Goal: Task Accomplishment & Management: Manage account settings

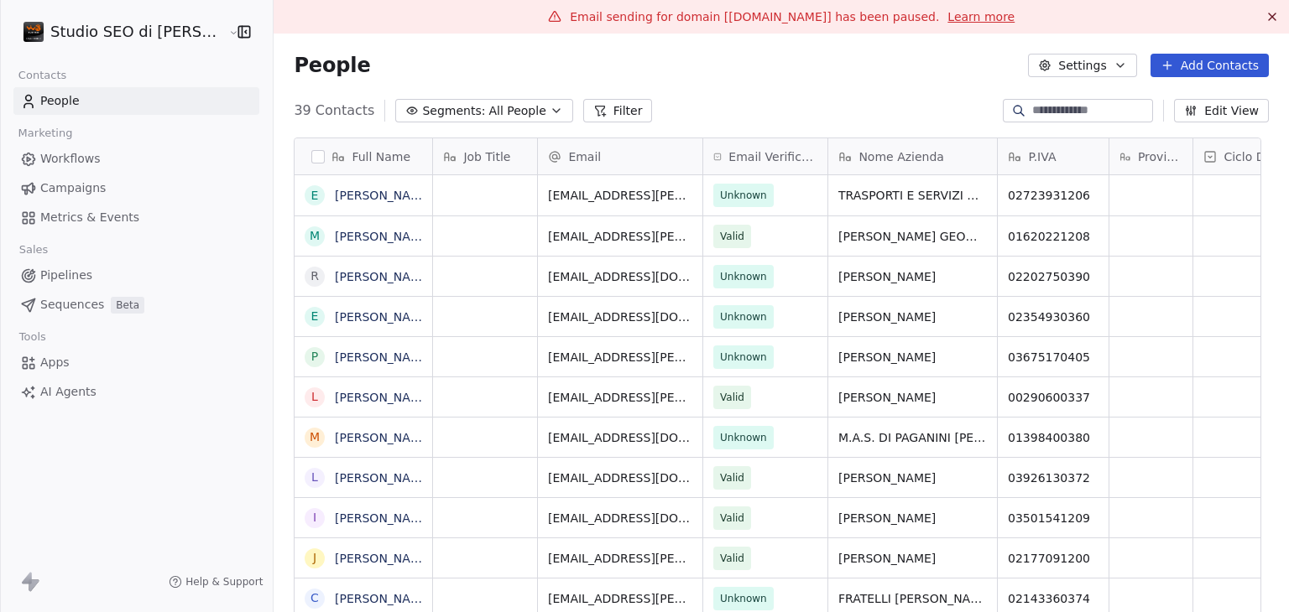
scroll to position [13, 13]
click at [832, 95] on div "People Settings Add Contacts" at bounding box center [781, 66] width 1015 height 64
click at [91, 34] on html "Studio SEO di [PERSON_NAME] Contacts People Marketing Workflows Campaigns Metri…" at bounding box center [644, 306] width 1289 height 612
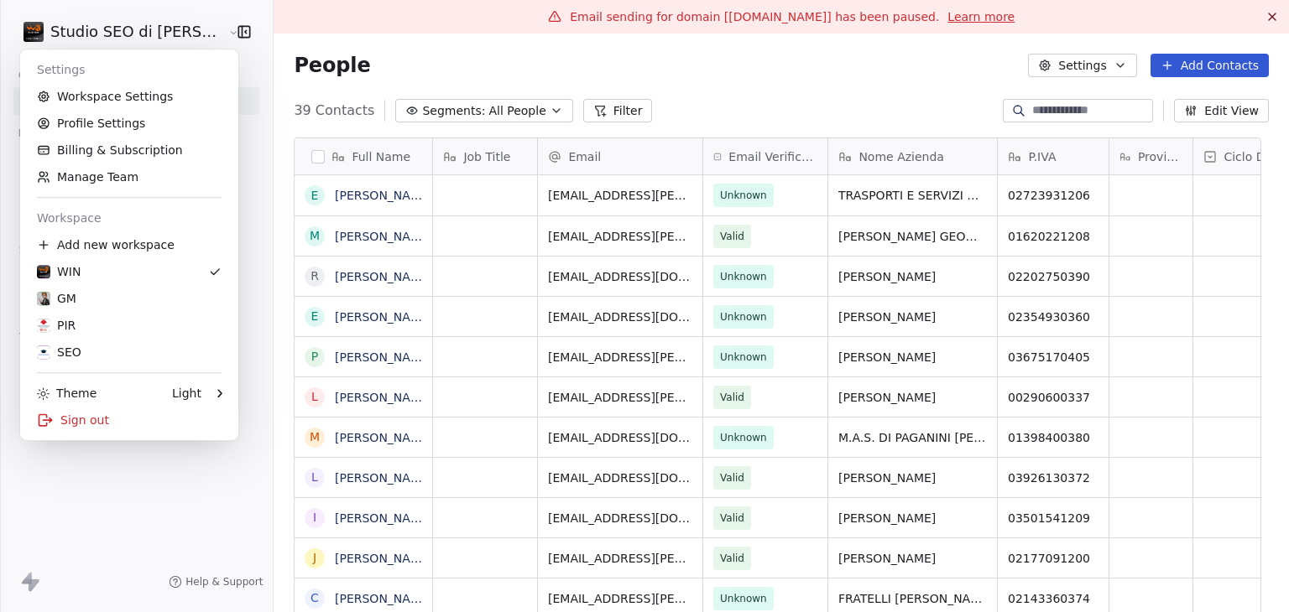
click at [519, 51] on html "Studio SEO di [PERSON_NAME] Contacts People Marketing Workflows Campaigns Metri…" at bounding box center [644, 306] width 1289 height 612
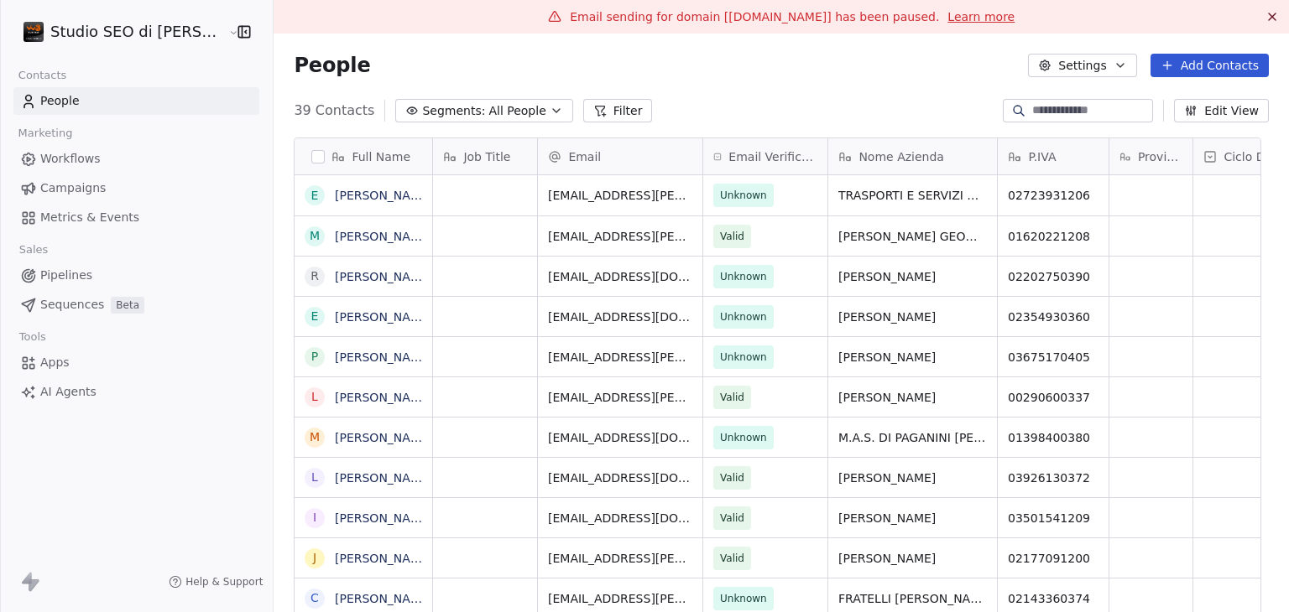
click at [178, 29] on html "Studio SEO di [PERSON_NAME] Contacts People Marketing Workflows Campaigns Metri…" at bounding box center [644, 306] width 1289 height 612
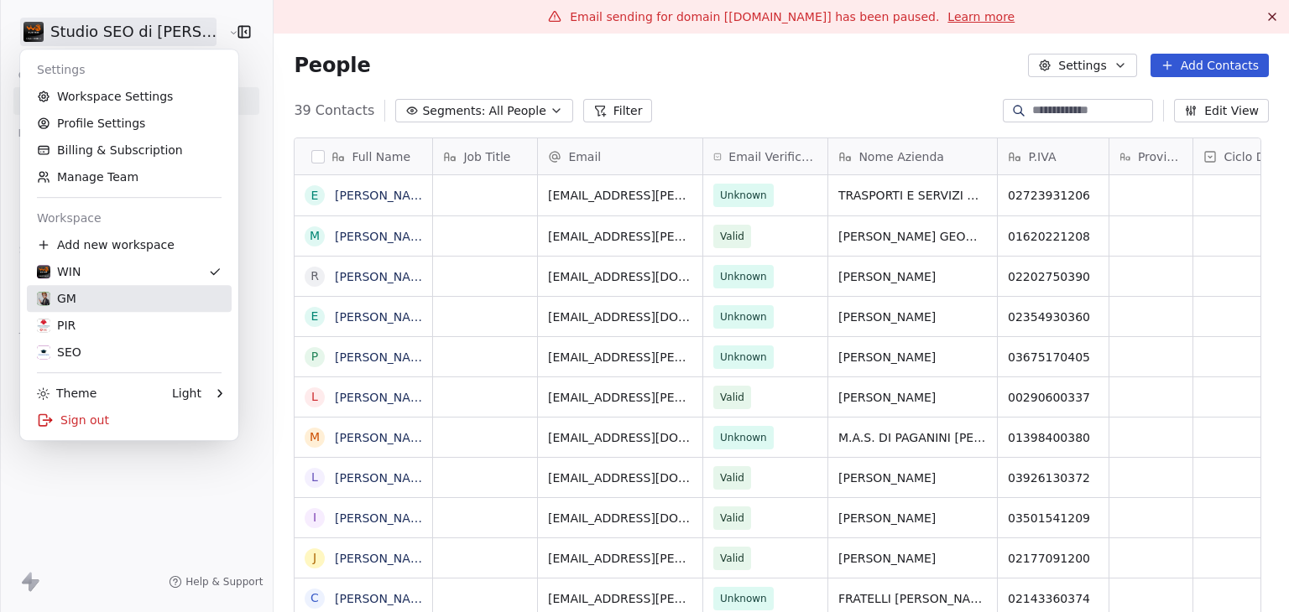
click at [88, 300] on div "GM" at bounding box center [129, 298] width 185 height 17
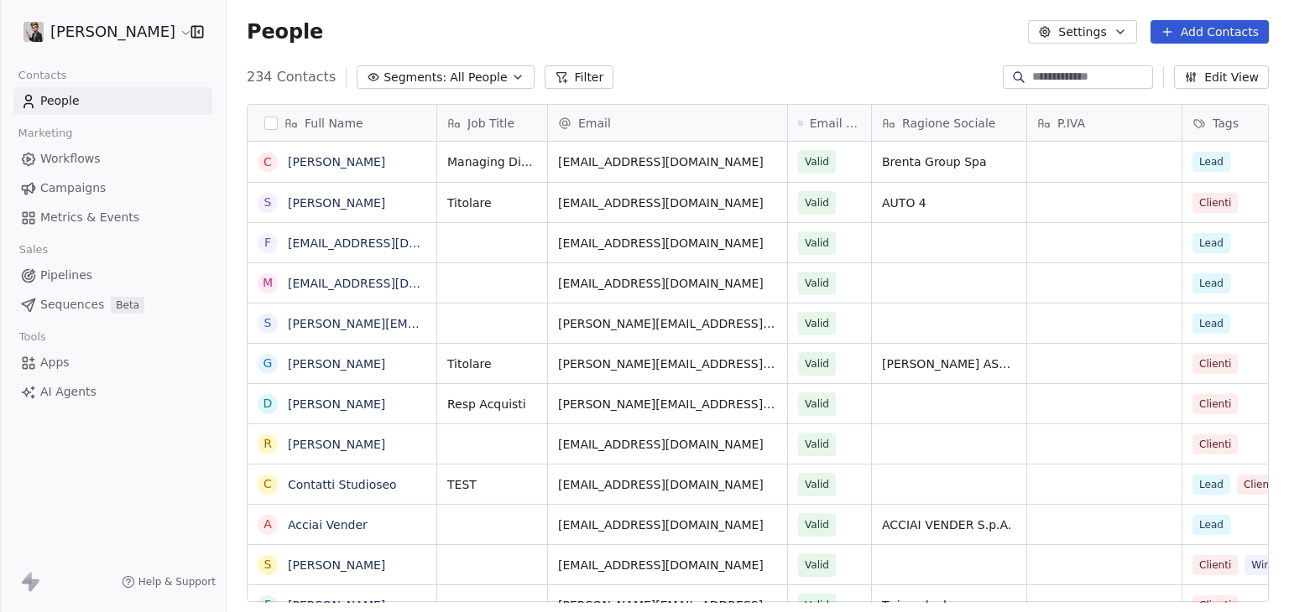
scroll to position [525, 1049]
click at [169, 45] on body "[PERSON_NAME] Contacts People Marketing Workflows Campaigns Metrics & Events Sa…" at bounding box center [644, 306] width 1289 height 612
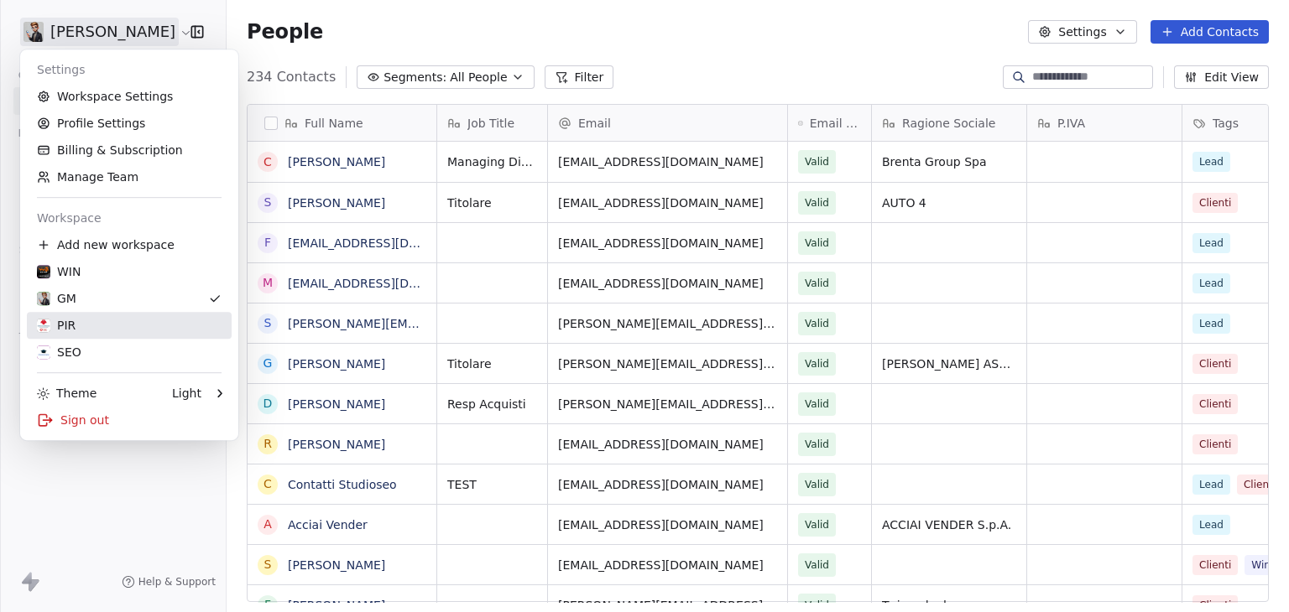
click at [112, 326] on div "PIR" at bounding box center [129, 325] width 185 height 17
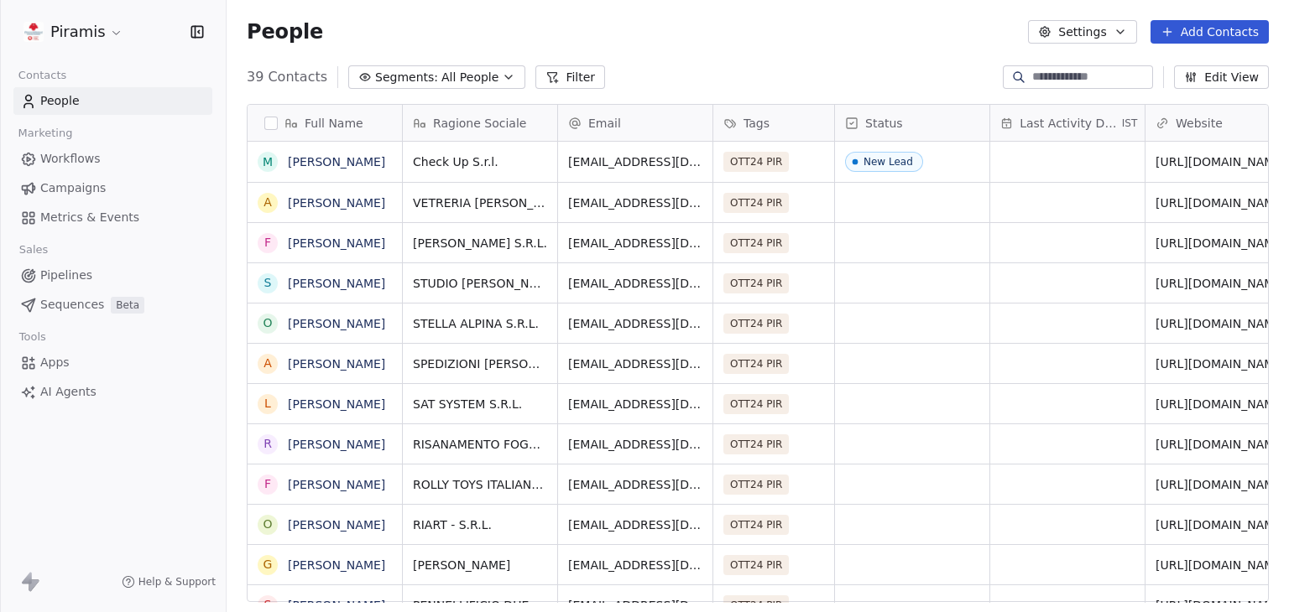
scroll to position [525, 1049]
click at [98, 33] on html "Piramis Contacts People Marketing Workflows Campaigns Metrics & Events Sales Pi…" at bounding box center [644, 306] width 1289 height 612
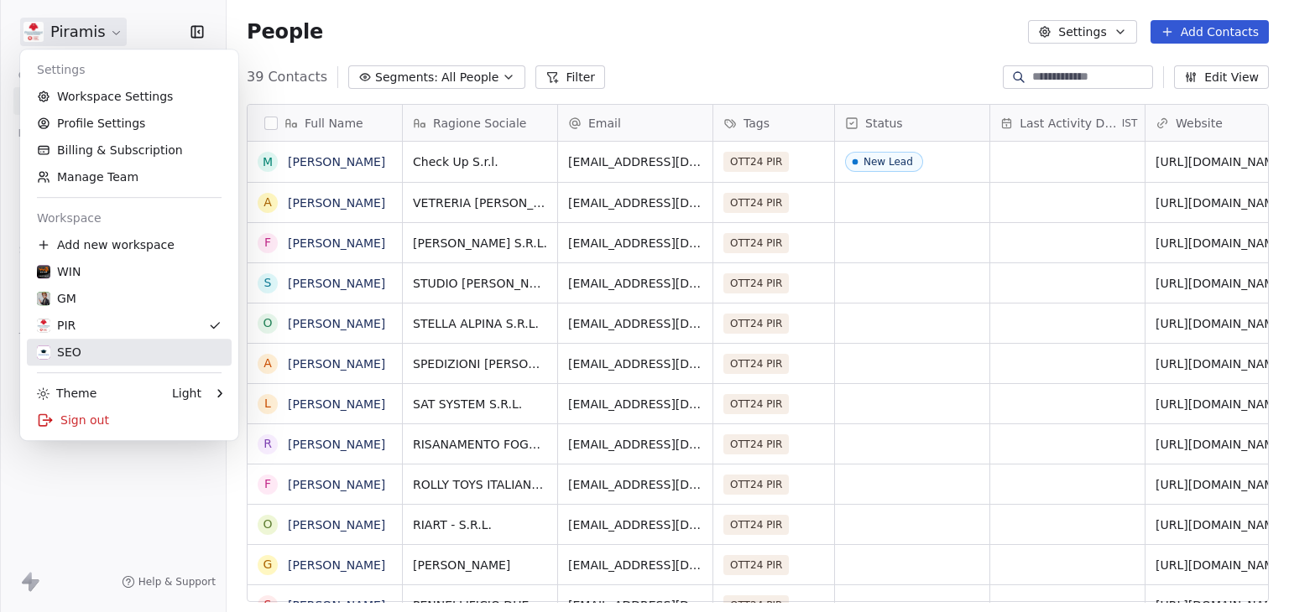
click at [60, 341] on link "SEO" at bounding box center [129, 352] width 205 height 27
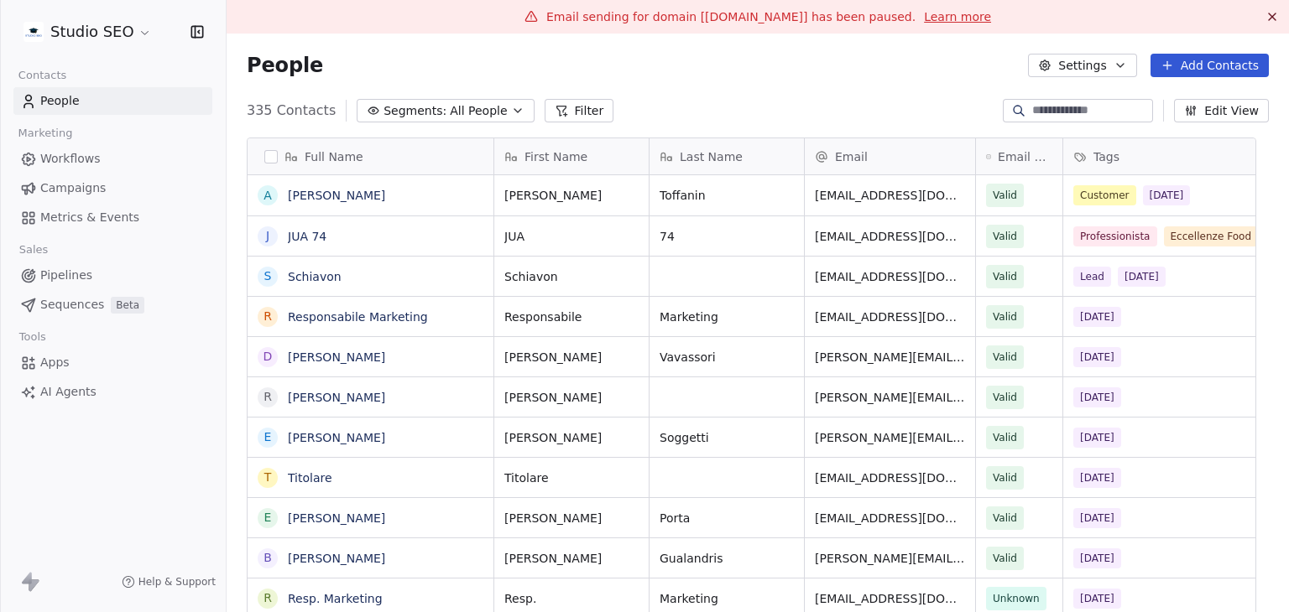
scroll to position [525, 1036]
click at [89, 43] on html "Studio SEO Contacts People Marketing Workflows Campaigns Metrics & Events Sales…" at bounding box center [644, 306] width 1289 height 612
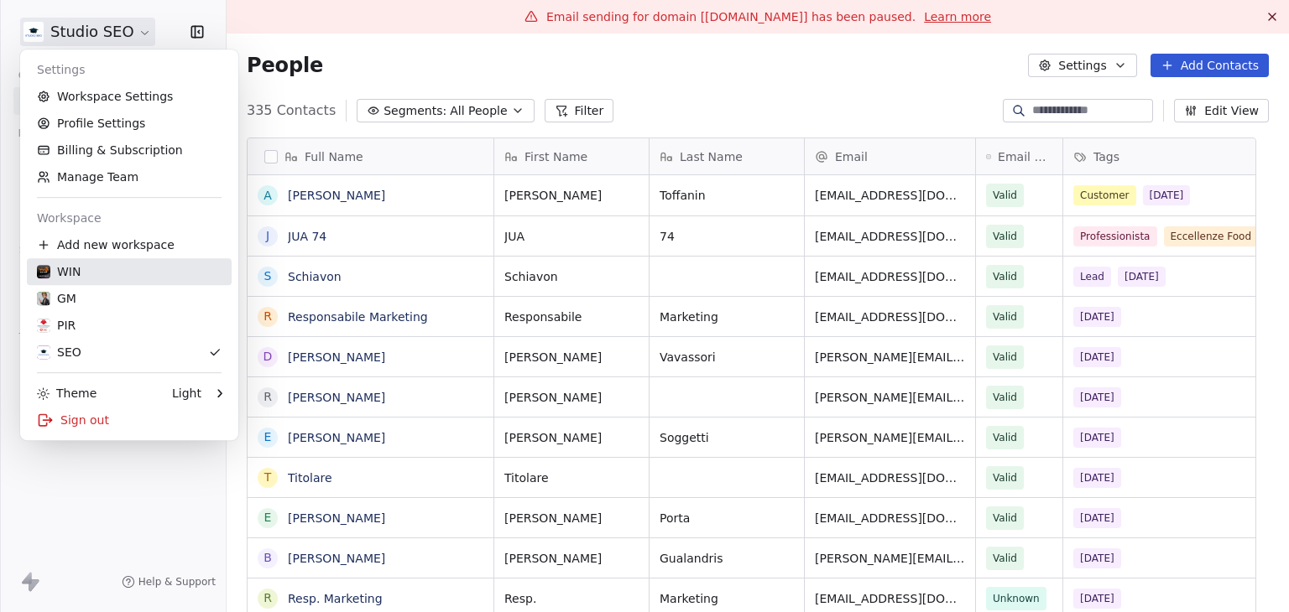
click at [109, 277] on div "WIN" at bounding box center [129, 271] width 185 height 17
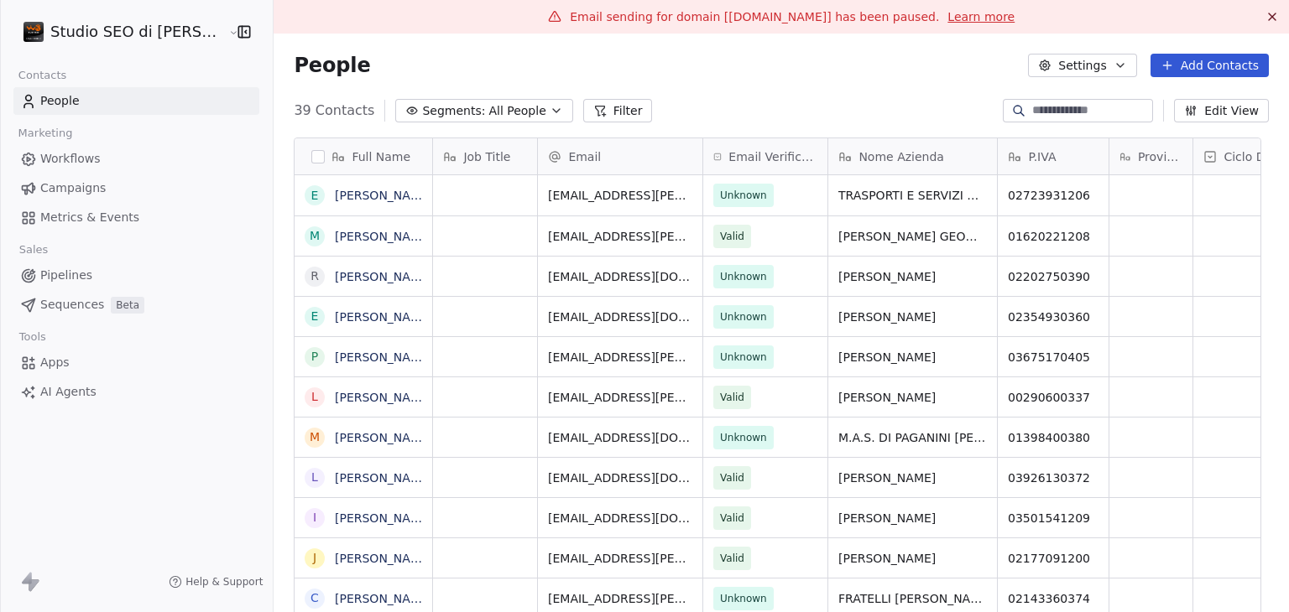
scroll to position [525, 994]
click at [101, 34] on html "Studio SEO di [PERSON_NAME] Contacts People Marketing Workflows Campaigns Metri…" at bounding box center [644, 306] width 1289 height 612
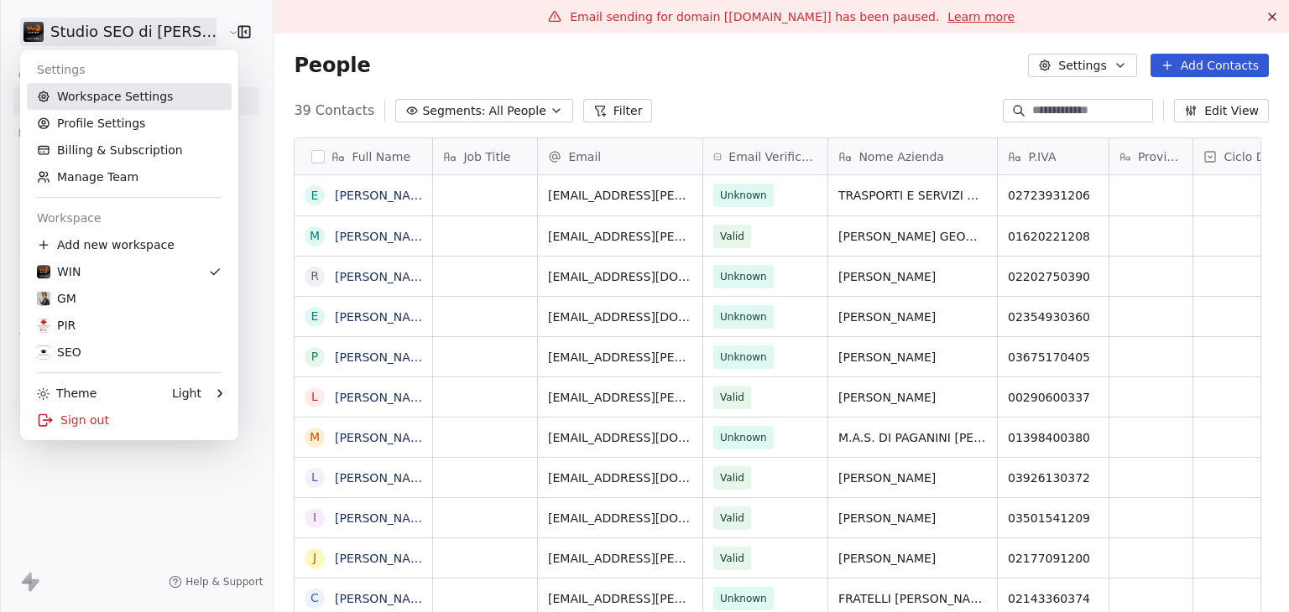
click at [101, 107] on link "Workspace Settings" at bounding box center [129, 96] width 205 height 27
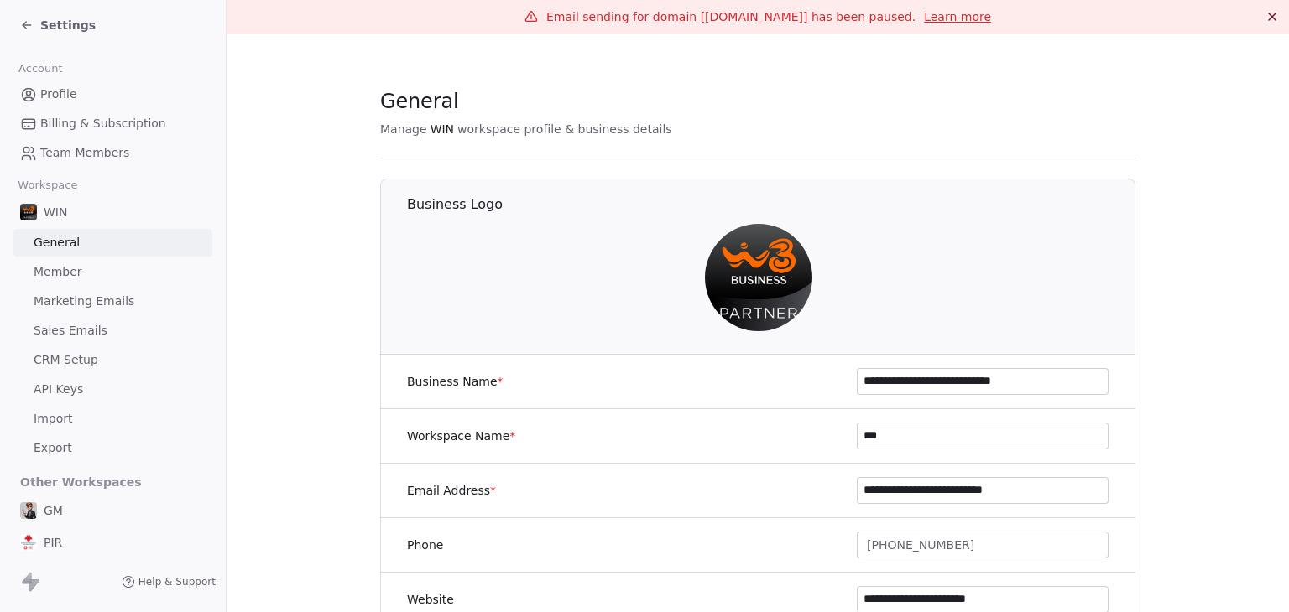
click at [91, 296] on span "Marketing Emails" at bounding box center [84, 302] width 101 height 18
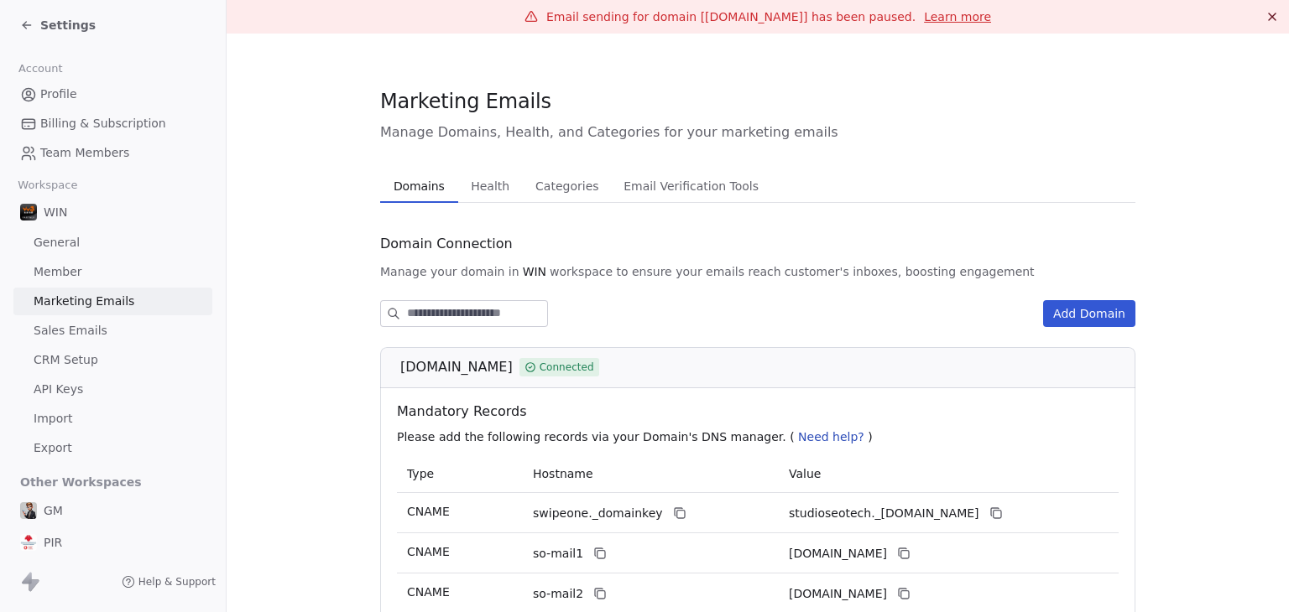
click at [498, 185] on span "Health" at bounding box center [490, 186] width 52 height 23
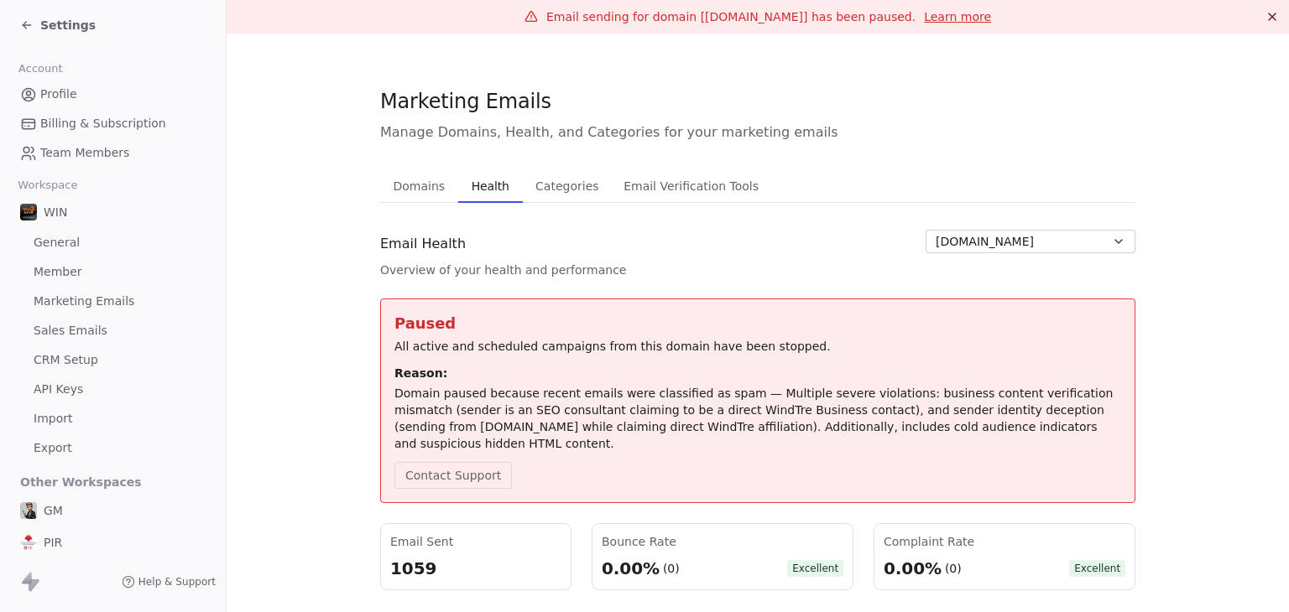
click at [409, 200] on button "Domains Domains" at bounding box center [419, 186] width 78 height 34
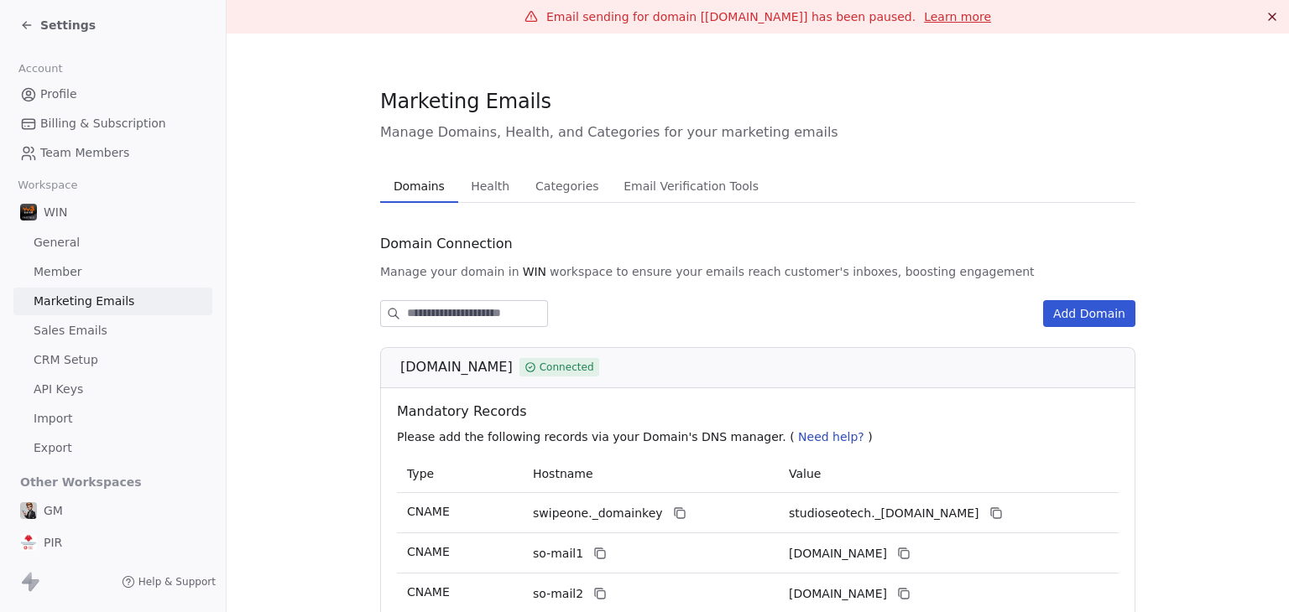
drag, startPoint x: 394, startPoint y: 367, endPoint x: 485, endPoint y: 368, distance: 91.5
click at [485, 368] on div "[DOMAIN_NAME] Connected" at bounding box center [763, 367] width 726 height 20
copy span "[DOMAIN_NAME]"
click at [579, 357] on div "[DOMAIN_NAME] Connected" at bounding box center [763, 367] width 726 height 20
click at [60, 28] on span "Settings" at bounding box center [67, 25] width 55 height 17
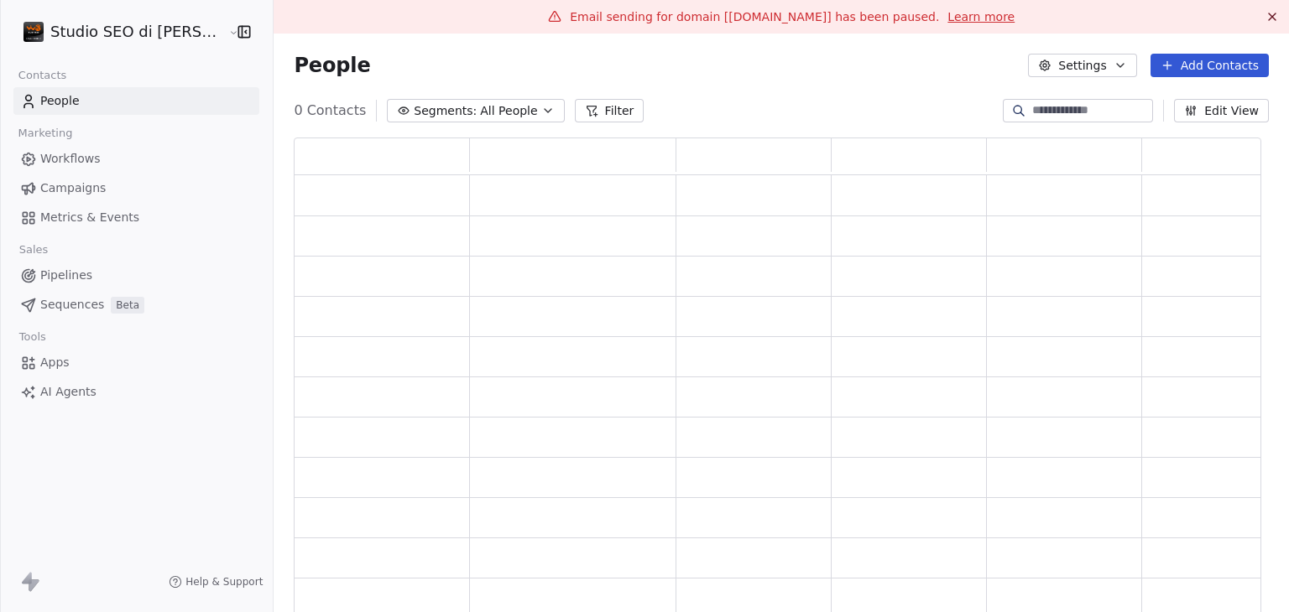
scroll to position [485, 954]
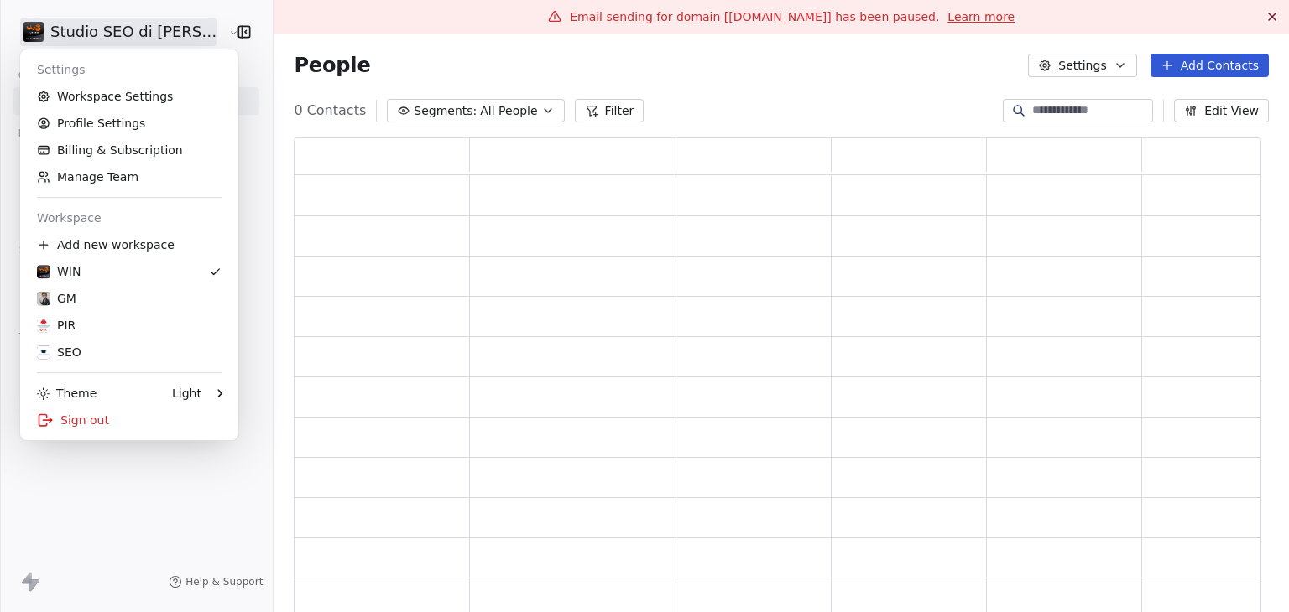
click at [64, 32] on html "Studio SEO di [PERSON_NAME] Contacts People Marketing Workflows Campaigns Metri…" at bounding box center [644, 306] width 1289 height 612
click at [97, 360] on div "SEO" at bounding box center [129, 352] width 185 height 17
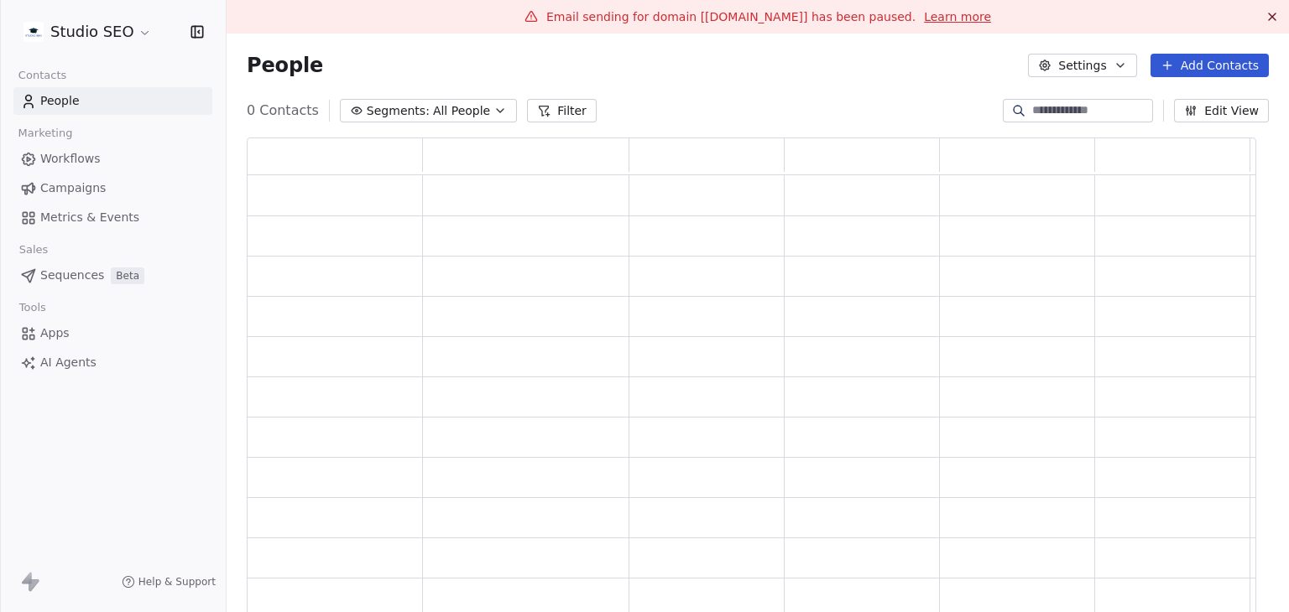
scroll to position [485, 996]
click at [128, 27] on html "Studio SEO Contacts People Marketing Workflows Campaigns Metrics & Events Sales…" at bounding box center [644, 306] width 1289 height 612
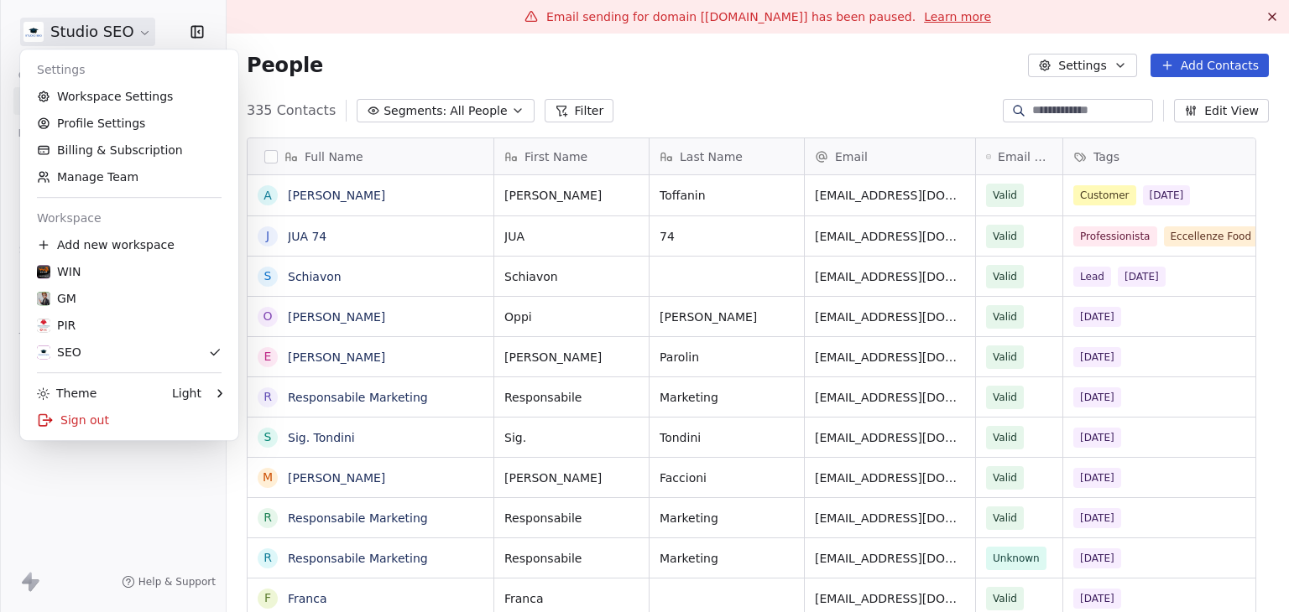
scroll to position [525, 1036]
click at [129, 102] on link "Workspace Settings" at bounding box center [129, 96] width 205 height 27
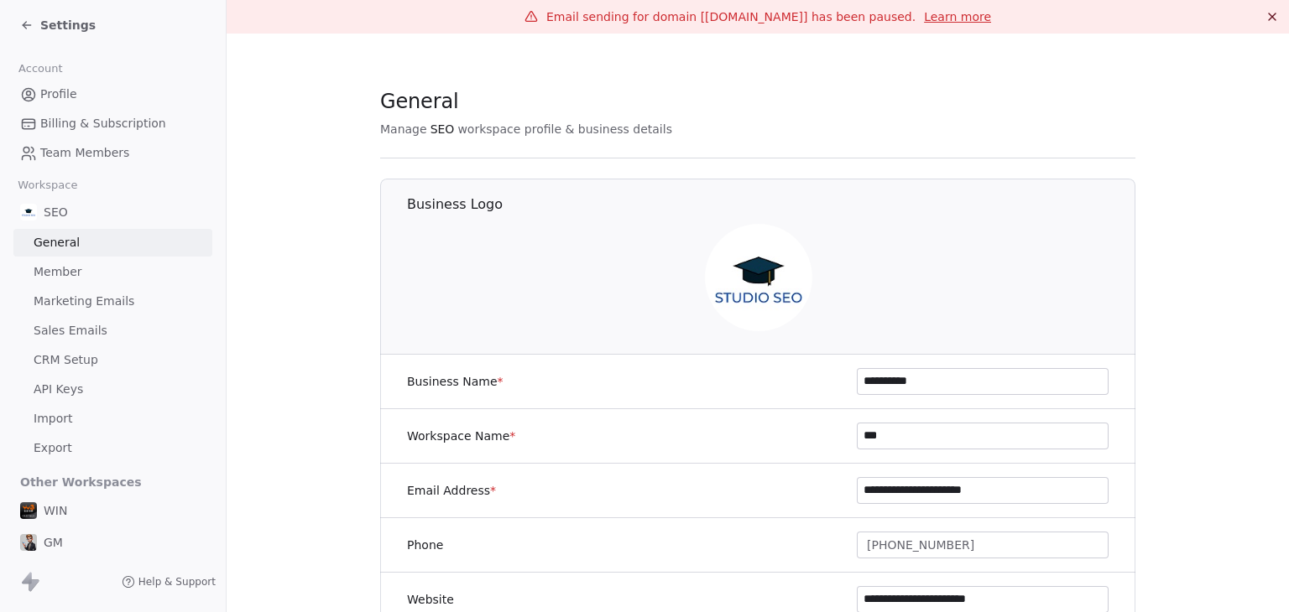
click at [104, 307] on span "Marketing Emails" at bounding box center [84, 302] width 101 height 18
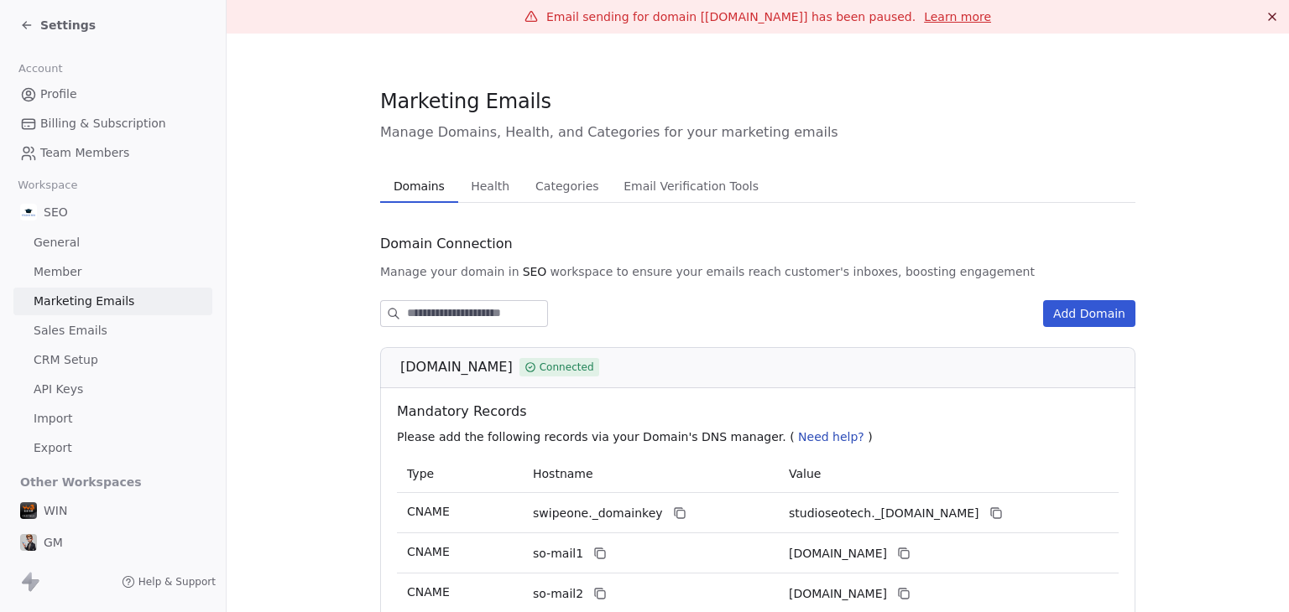
click at [505, 188] on button "Health Health" at bounding box center [490, 186] width 65 height 34
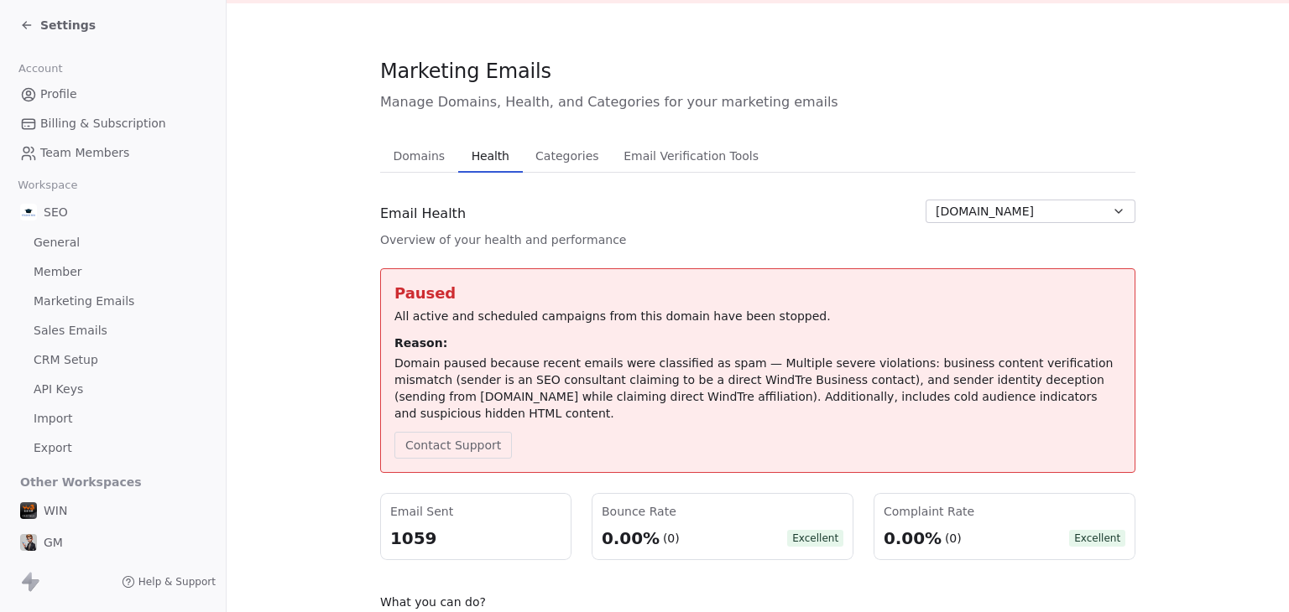
scroll to position [84, 0]
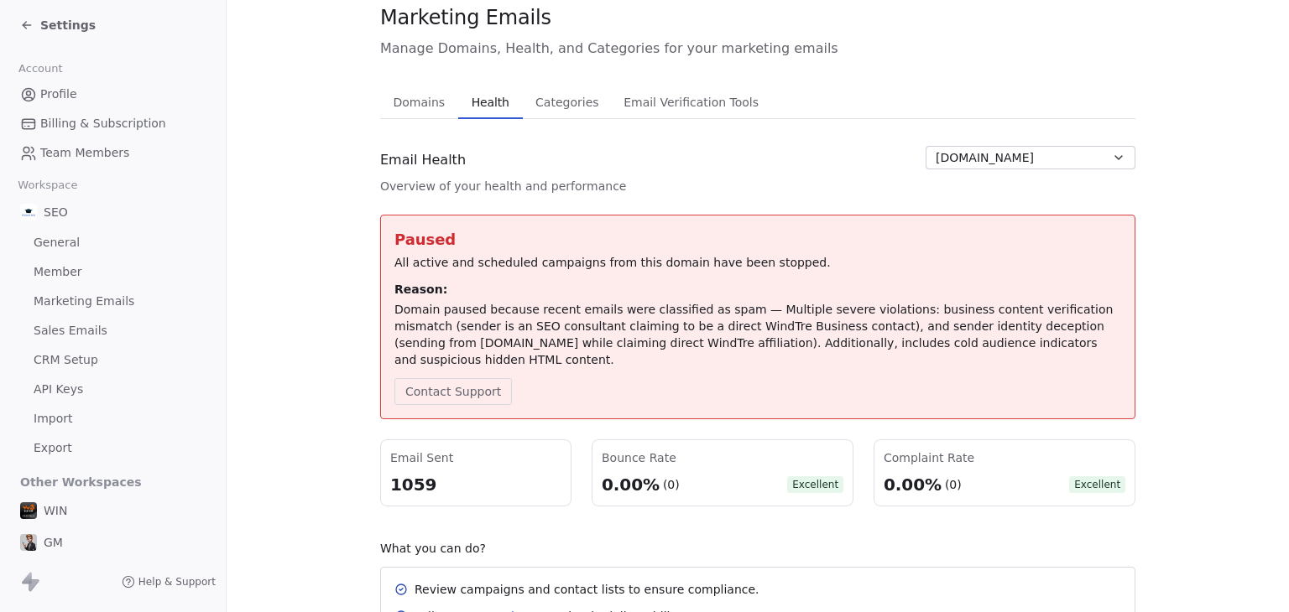
click at [64, 21] on span "Settings" at bounding box center [67, 25] width 55 height 17
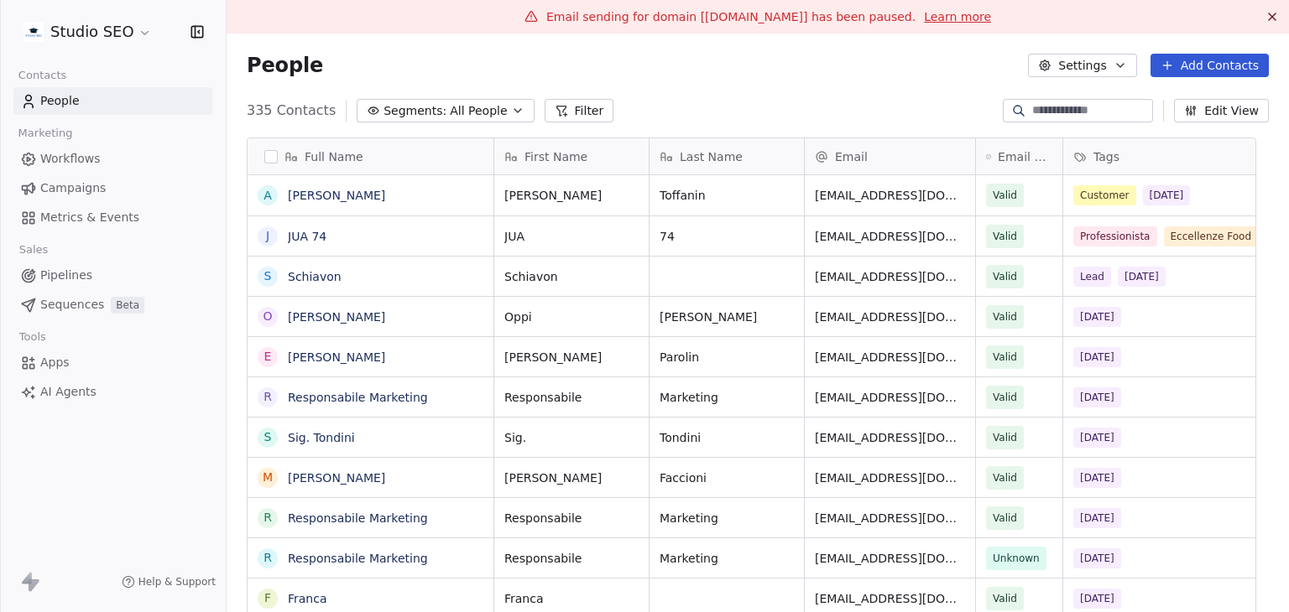
scroll to position [525, 1036]
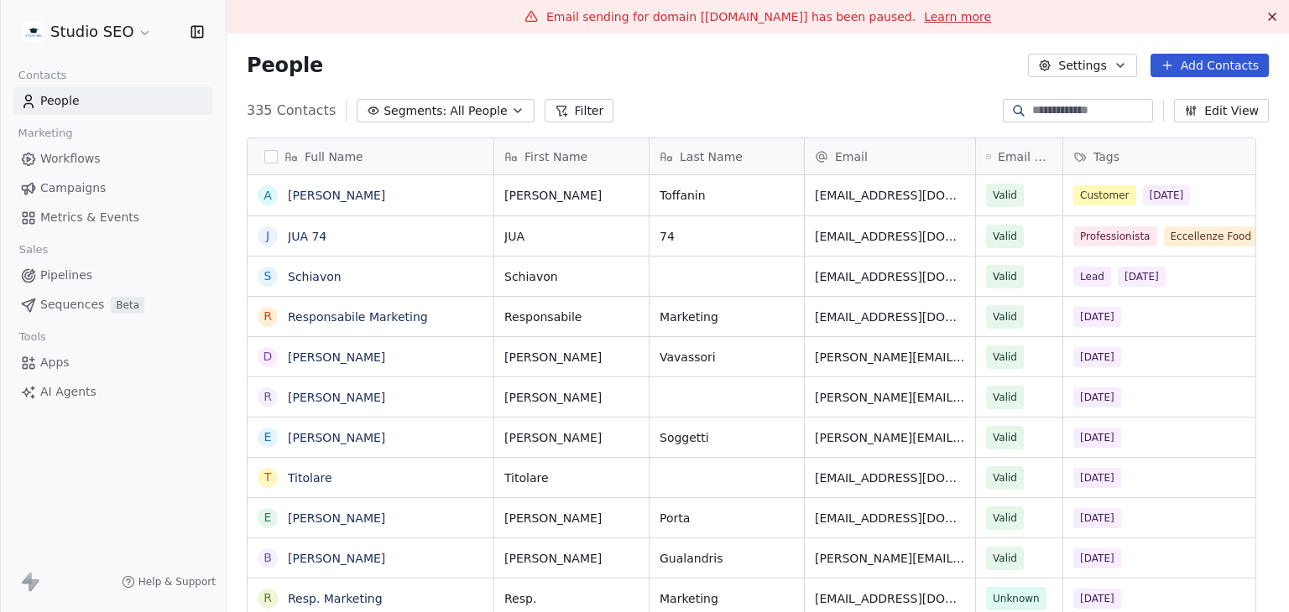
click at [81, 183] on span "Campaigns" at bounding box center [72, 189] width 65 height 18
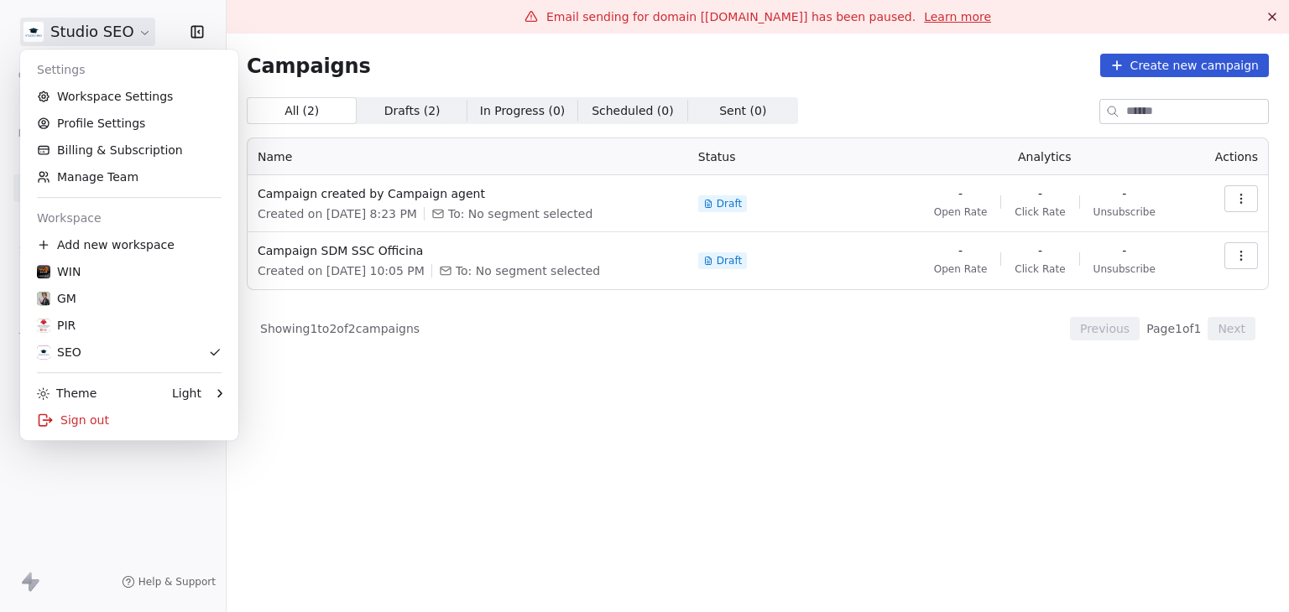
click at [97, 33] on html "Studio SEO Contacts People Marketing Workflows Campaigns Metrics & Events Sales…" at bounding box center [644, 306] width 1289 height 612
click at [83, 277] on div "WIN" at bounding box center [129, 271] width 185 height 17
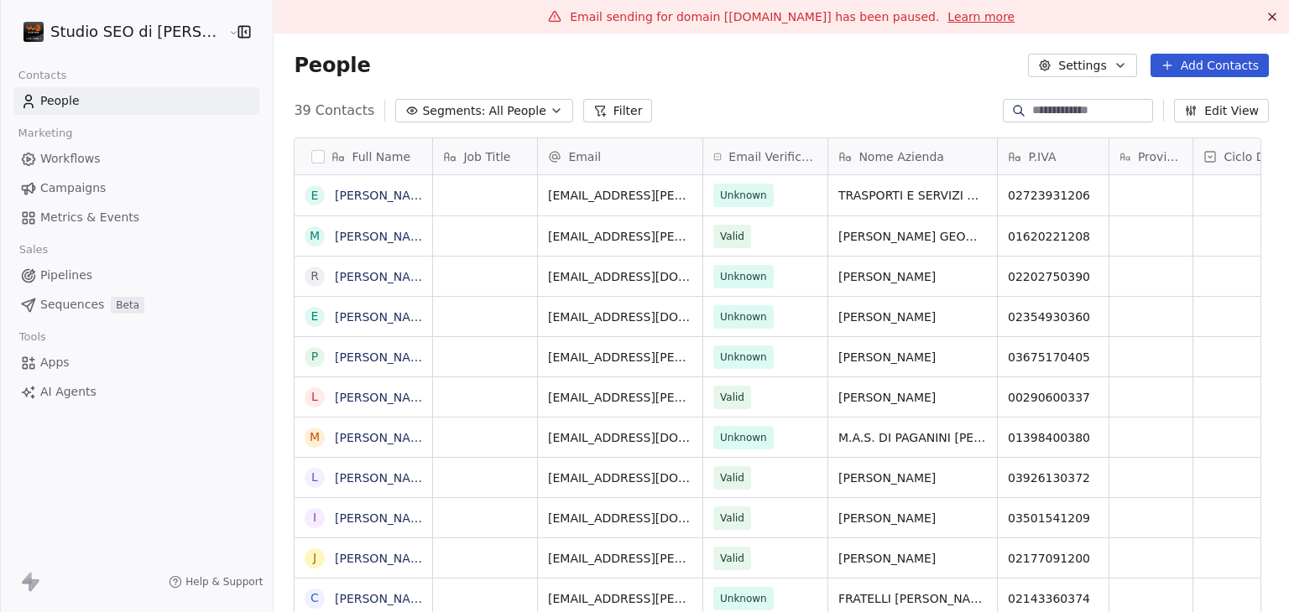
scroll to position [525, 994]
click at [86, 189] on span "Campaigns" at bounding box center [72, 189] width 65 height 18
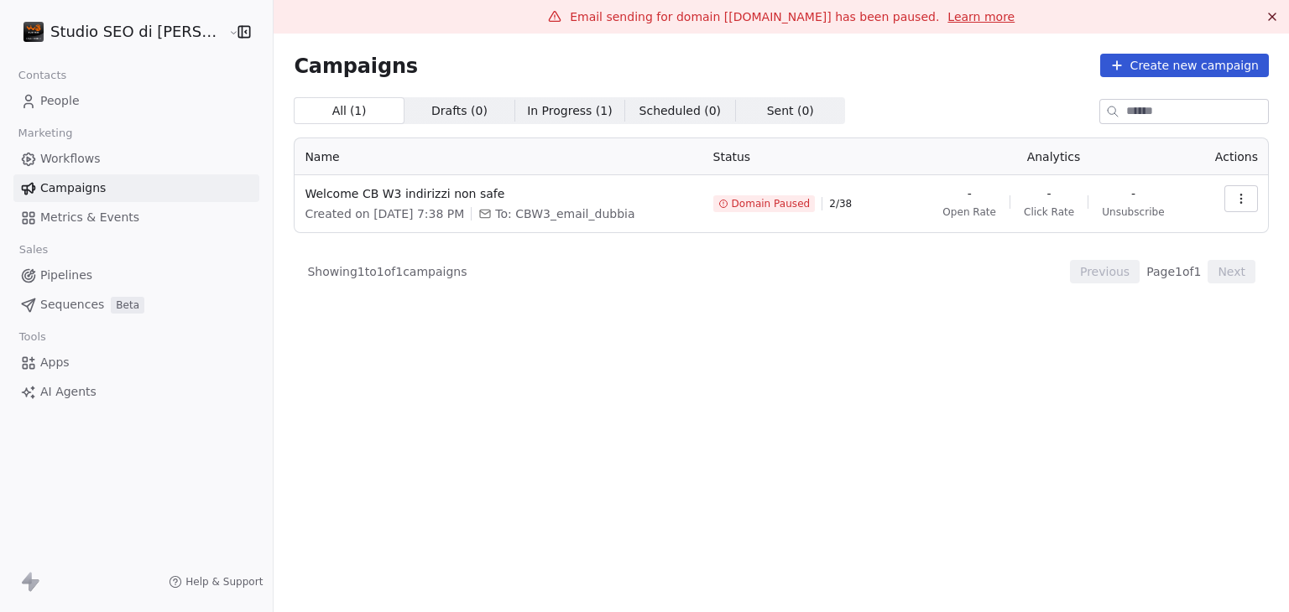
click at [1238, 201] on icon "button" at bounding box center [1240, 198] width 13 height 13
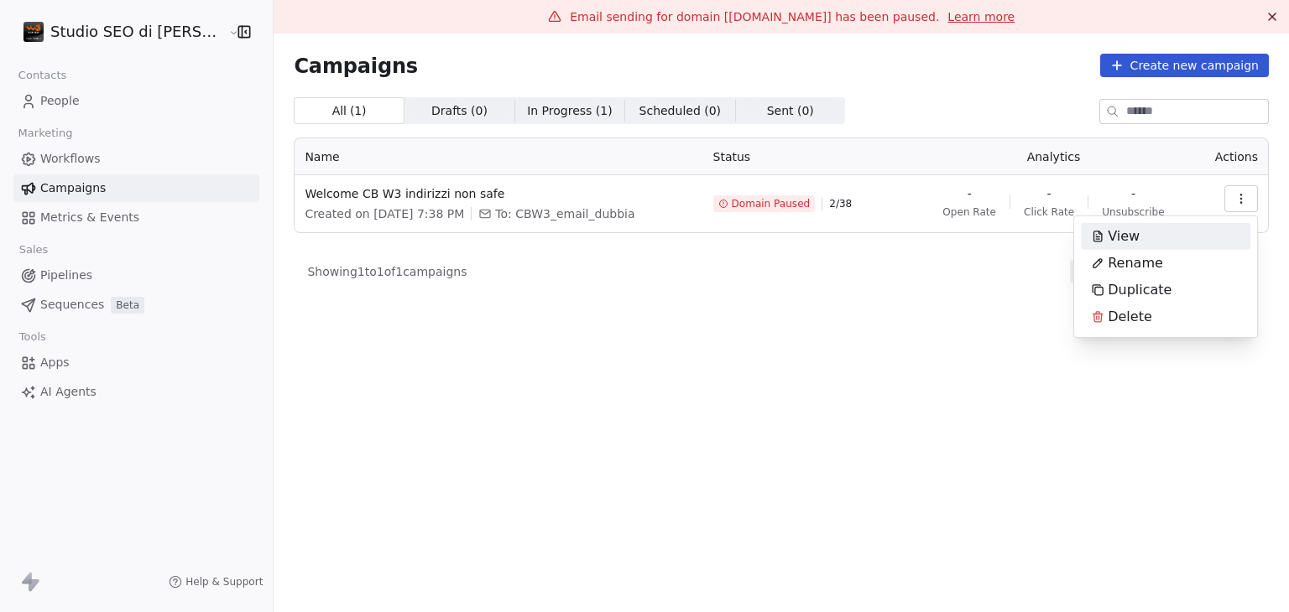
click at [676, 323] on html "Studio SEO di [PERSON_NAME] Contacts People Marketing Workflows Campaigns Metri…" at bounding box center [644, 306] width 1289 height 612
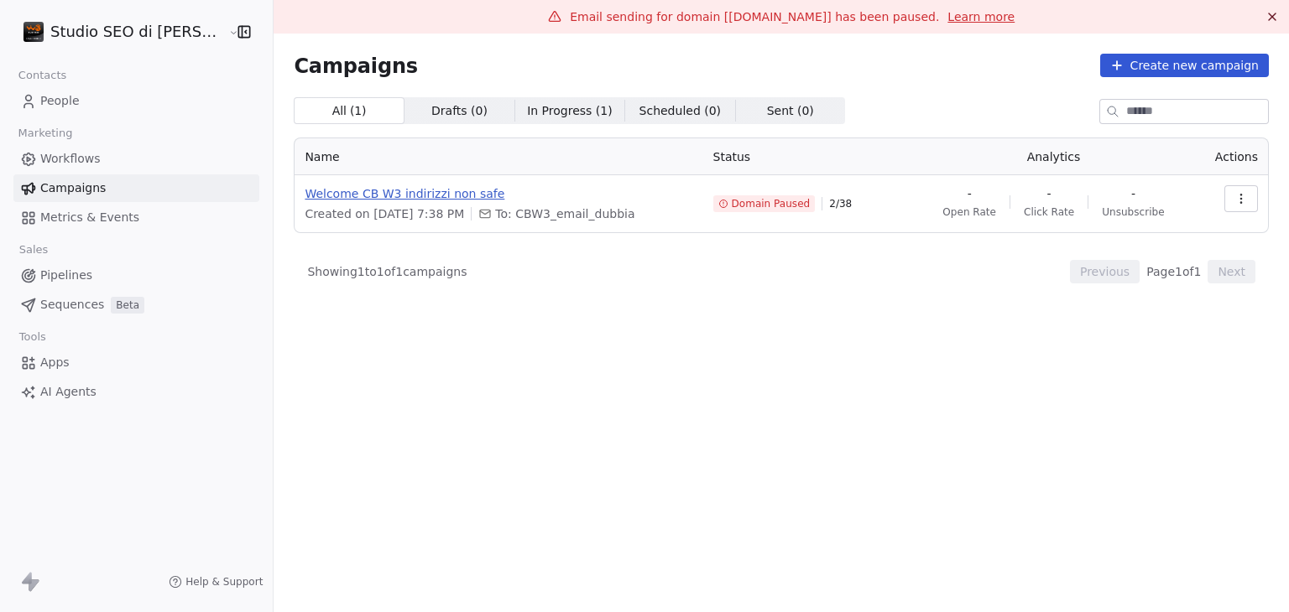
click at [401, 200] on span "Welcome CB W3 indirizzi non safe" at bounding box center [499, 193] width 388 height 17
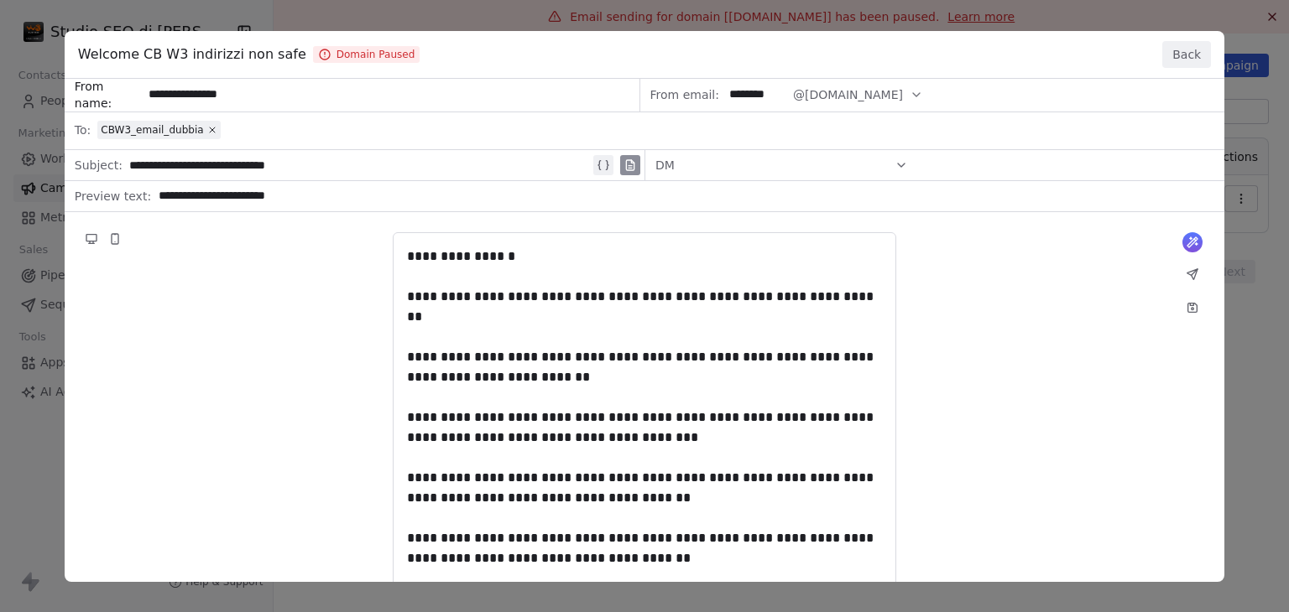
click at [1188, 55] on button "Back" at bounding box center [1186, 54] width 49 height 27
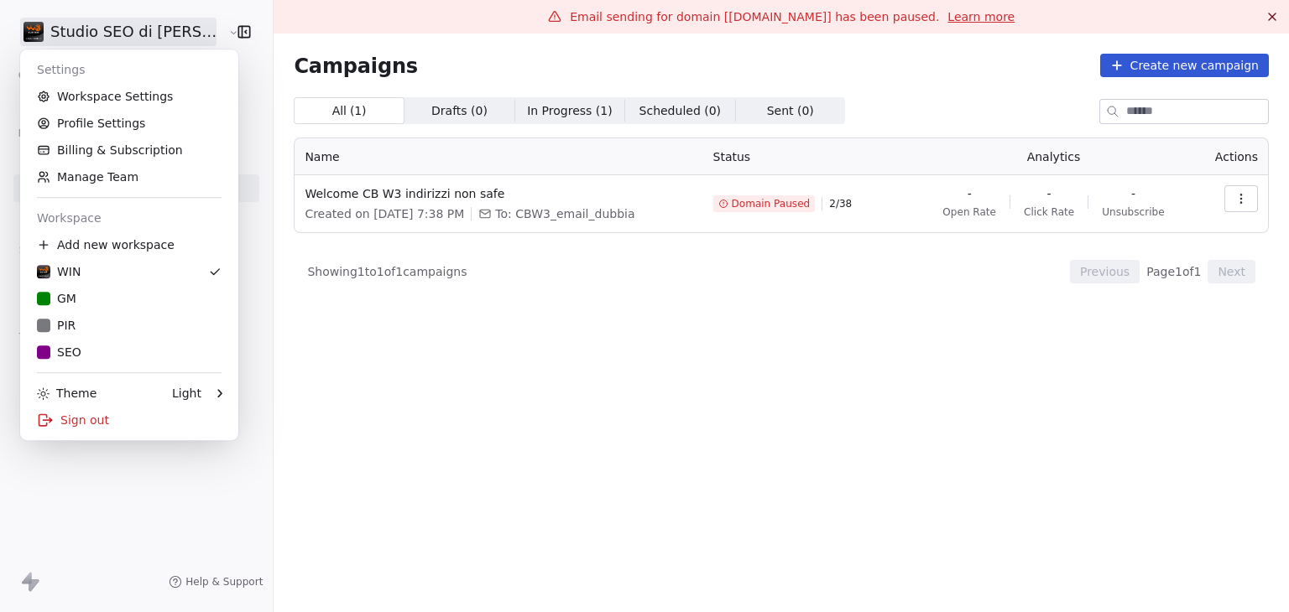
click at [104, 40] on html "Studio SEO di [PERSON_NAME] Contacts People Marketing Workflows Campaigns Metri…" at bounding box center [644, 306] width 1289 height 612
click at [107, 105] on link "Workspace Settings" at bounding box center [129, 96] width 205 height 27
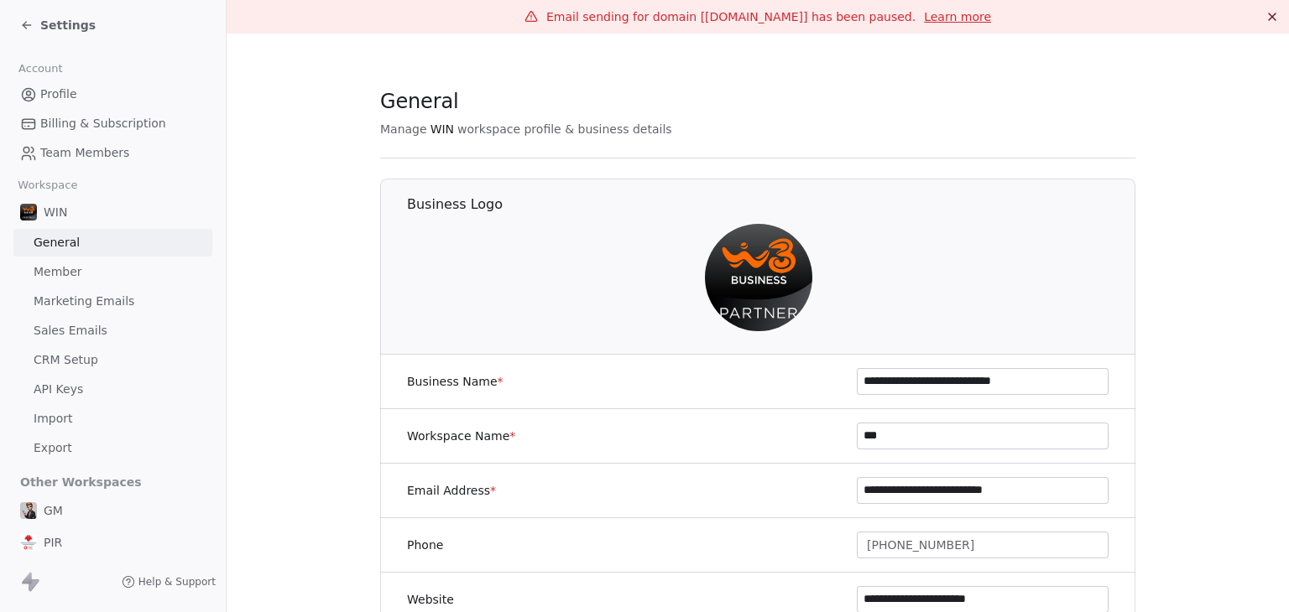
click at [100, 305] on span "Marketing Emails" at bounding box center [84, 302] width 101 height 18
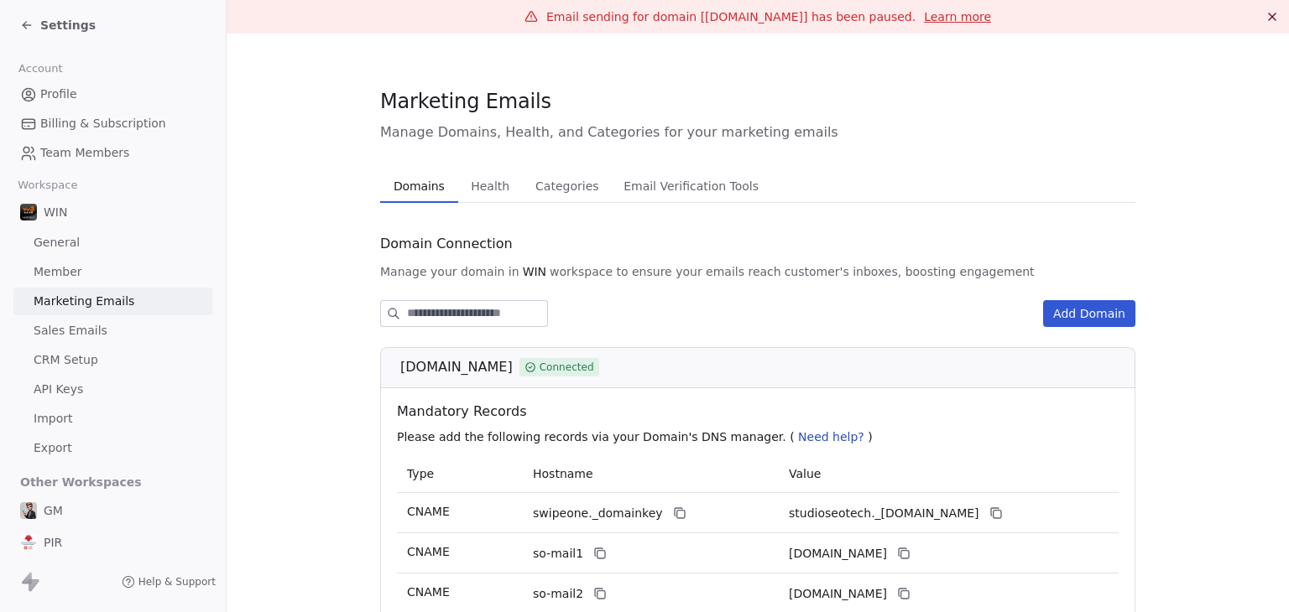
click at [481, 189] on span "Health" at bounding box center [490, 186] width 52 height 23
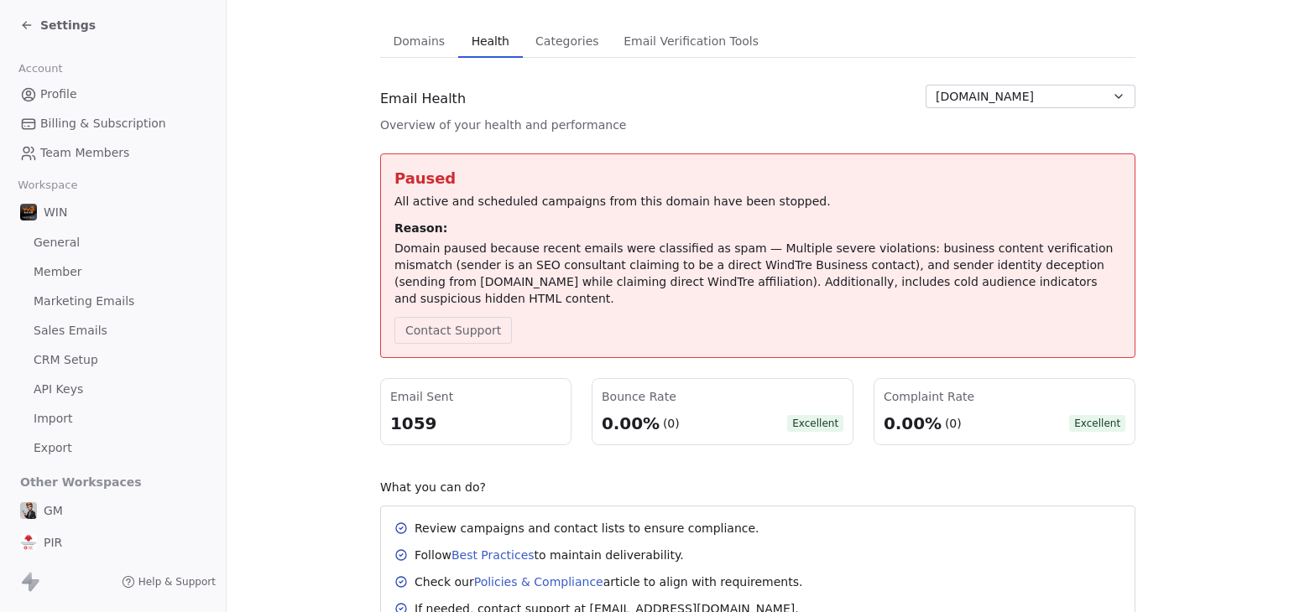
scroll to position [168, 0]
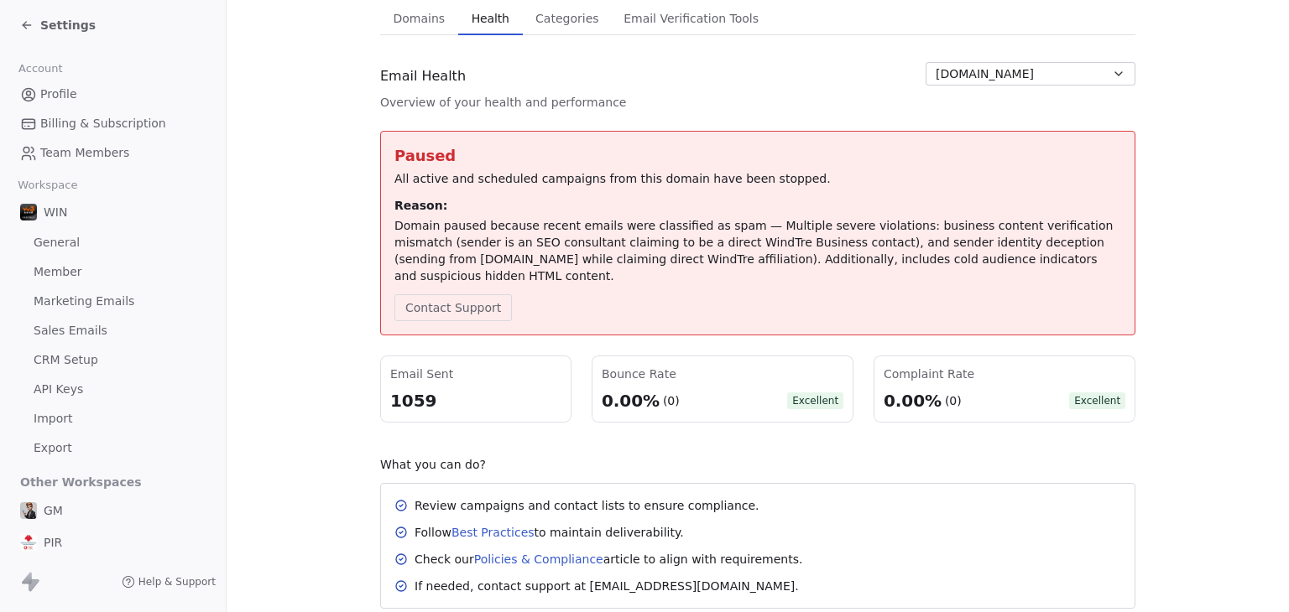
drag, startPoint x: 443, startPoint y: 273, endPoint x: 385, endPoint y: 203, distance: 90.6
click at [385, 203] on div "Paused All active and scheduled campaigns from this domain have been stopped. R…" at bounding box center [757, 233] width 755 height 205
copy div "Reason: Domain paused because recent emails were classified as spam — Multiple …"
click at [1189, 400] on section "Marketing Emails Manage Domains, Health, and Categories for your marketing emai…" at bounding box center [758, 264] width 1062 height 797
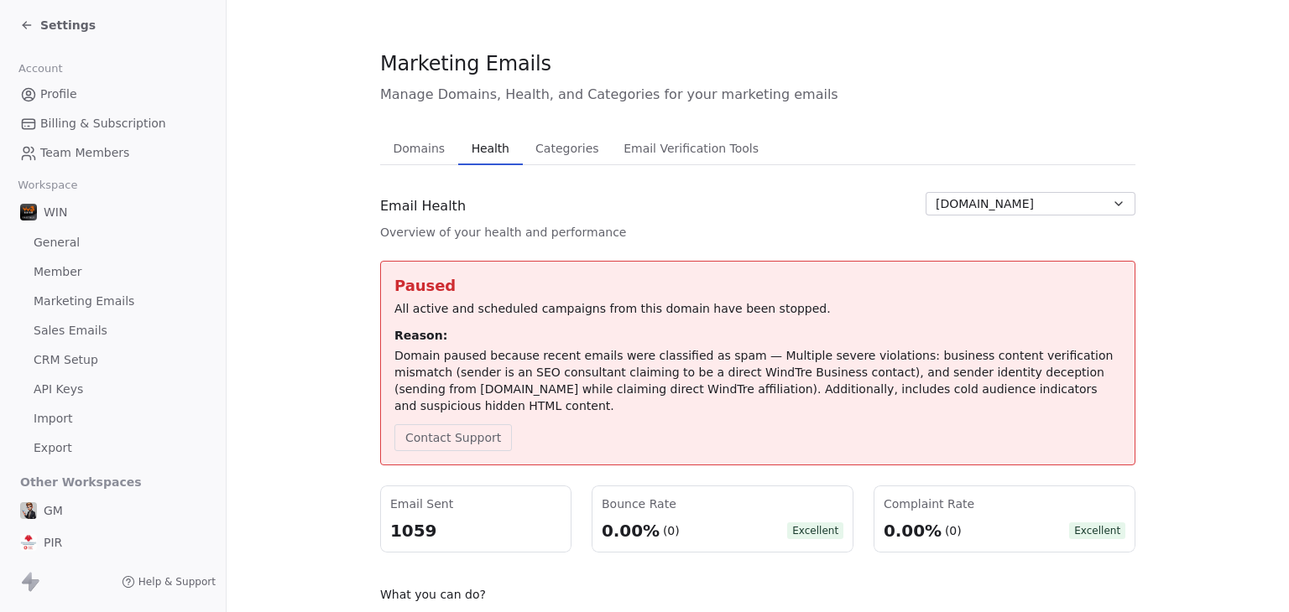
scroll to position [0, 0]
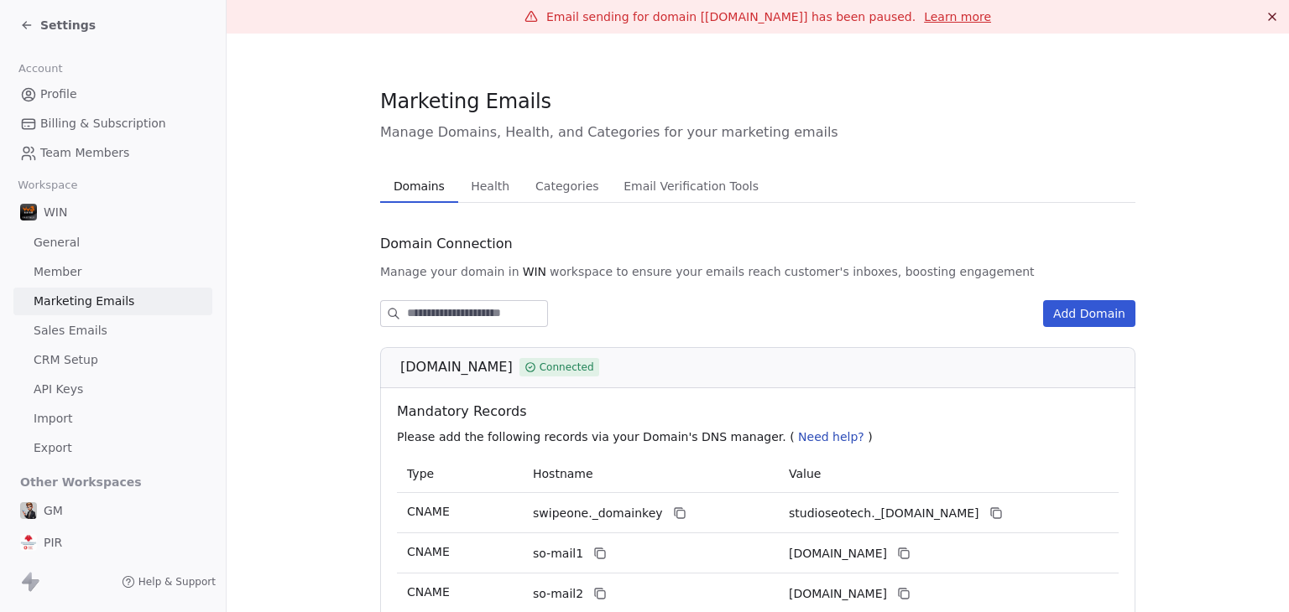
click at [422, 192] on span "Domains" at bounding box center [419, 186] width 65 height 23
drag, startPoint x: 395, startPoint y: 363, endPoint x: 484, endPoint y: 373, distance: 89.5
click at [484, 373] on span "[DOMAIN_NAME]" at bounding box center [456, 367] width 112 height 20
copy span "[DOMAIN_NAME]"
click at [707, 76] on section "Marketing Emails Manage Domains, Health, and Categories for your marketing emai…" at bounding box center [758, 445] width 1062 height 823
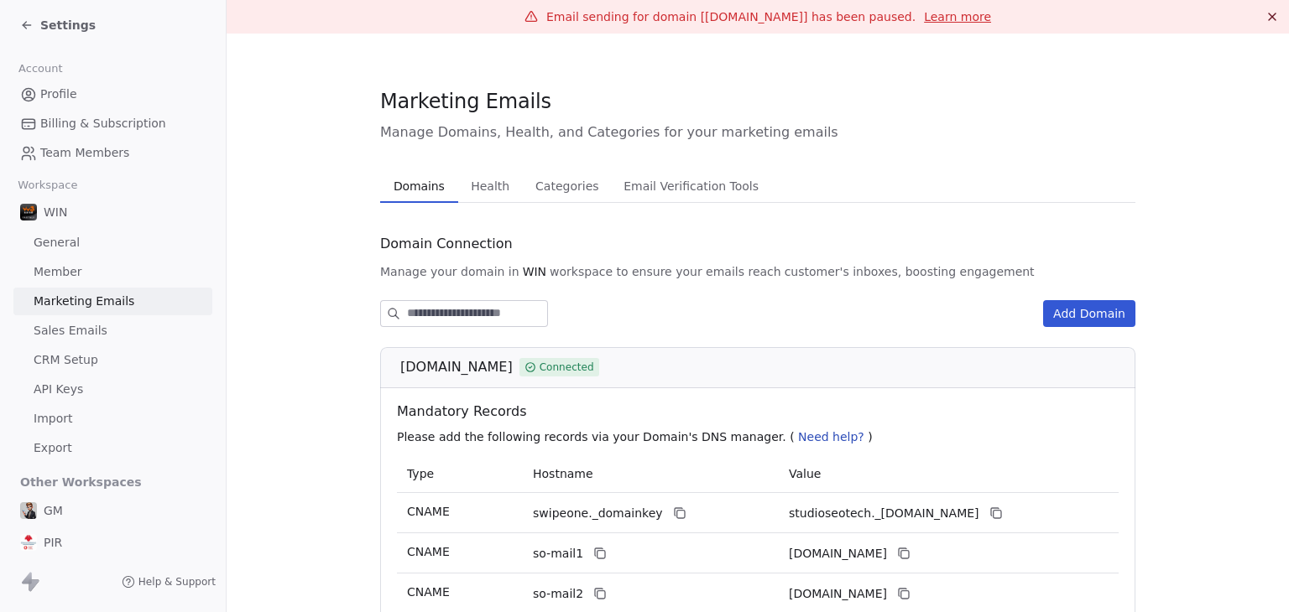
click at [50, 24] on span "Settings" at bounding box center [67, 25] width 55 height 17
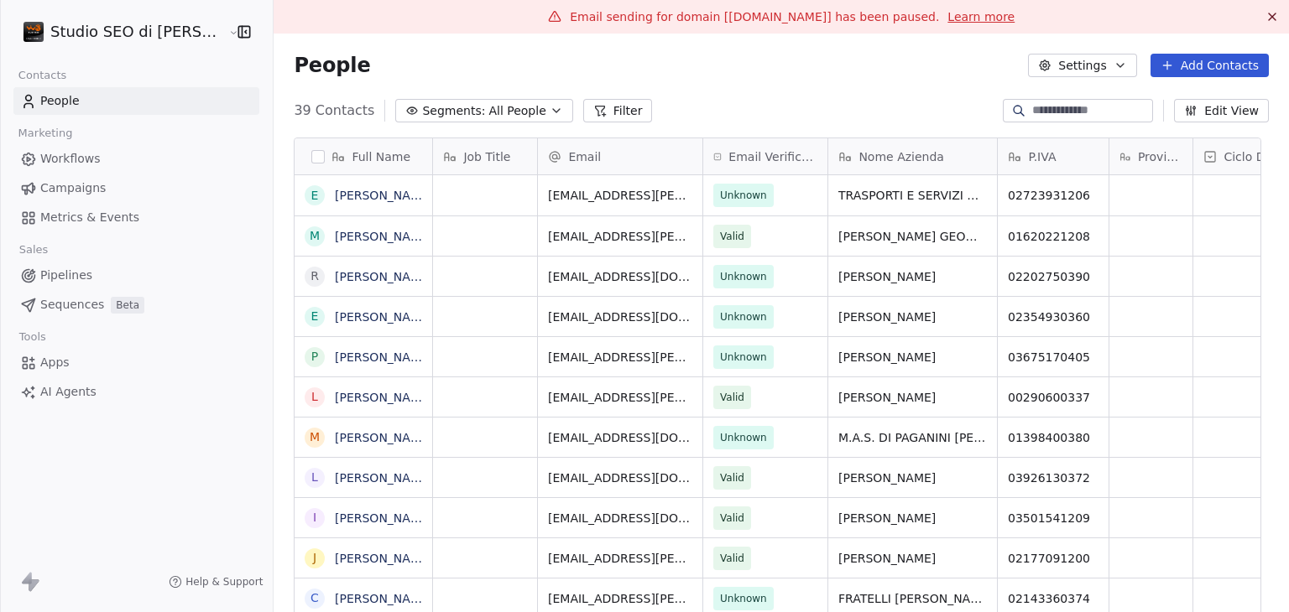
scroll to position [525, 994]
click at [76, 28] on html "Studio SEO di [PERSON_NAME] Contacts People Marketing Workflows Campaigns Metri…" at bounding box center [644, 306] width 1289 height 612
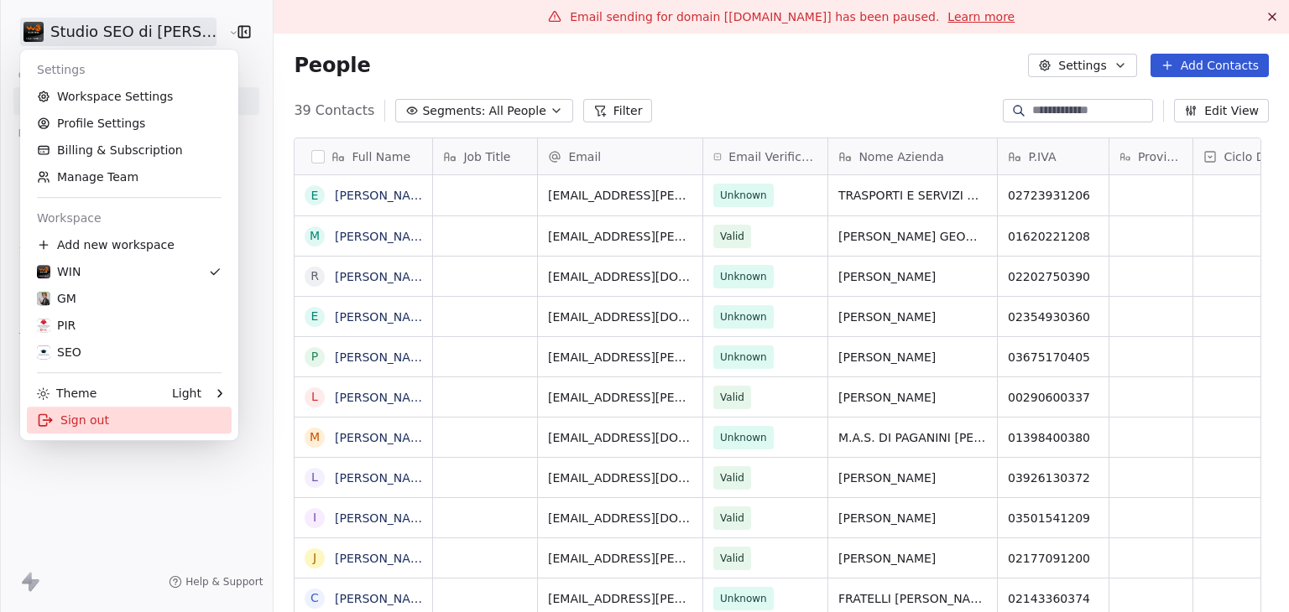
click at [86, 414] on div "Sign out" at bounding box center [129, 420] width 205 height 27
